Goal: Navigation & Orientation: Go to known website

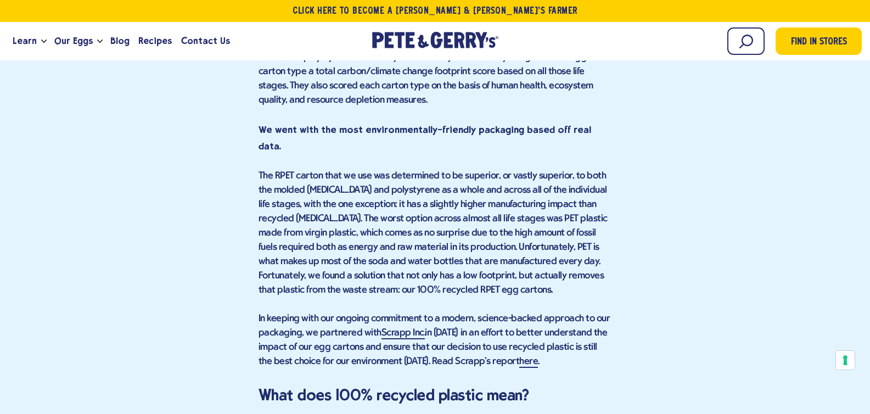
scroll to position [1887, 0]
click at [409, 327] on link "Scrapp Inc." at bounding box center [404, 333] width 44 height 12
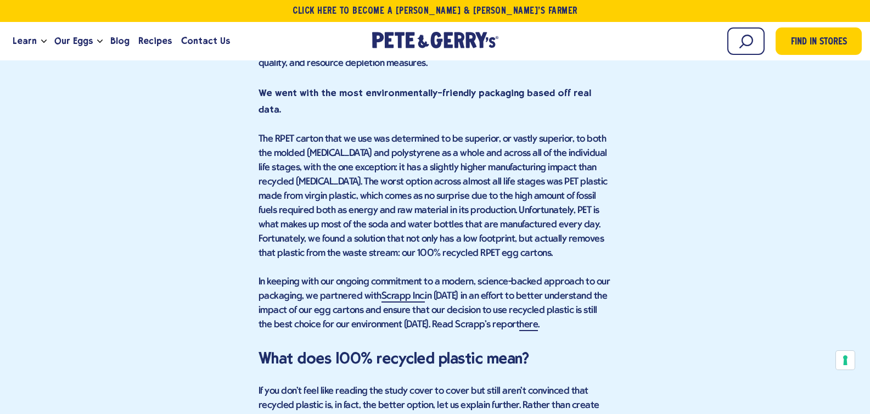
scroll to position [1966, 0]
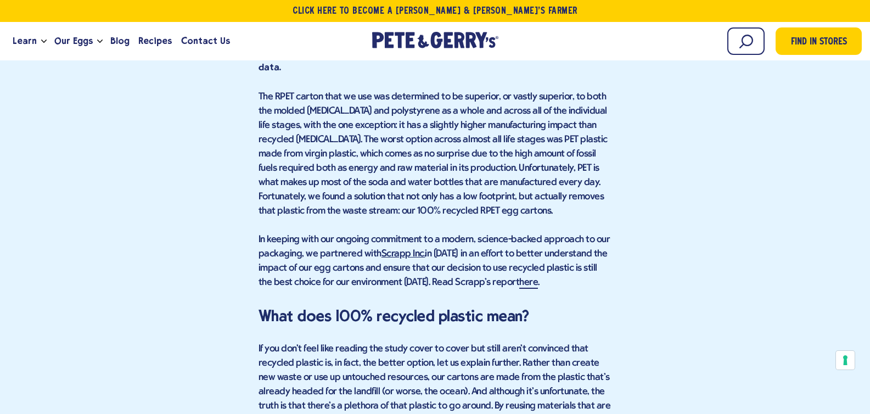
click at [413, 249] on link "Scrapp Inc." at bounding box center [404, 255] width 44 height 12
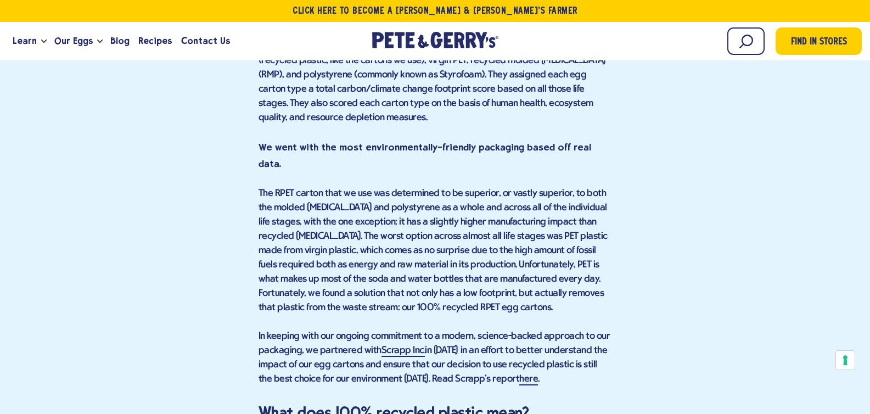
scroll to position [1917, 0]
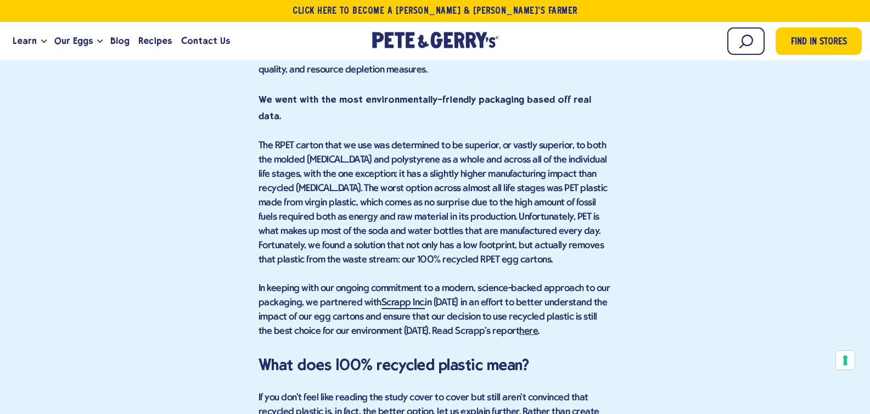
click at [519, 326] on link "here" at bounding box center [528, 332] width 19 height 12
